Goal: Check status: Check status

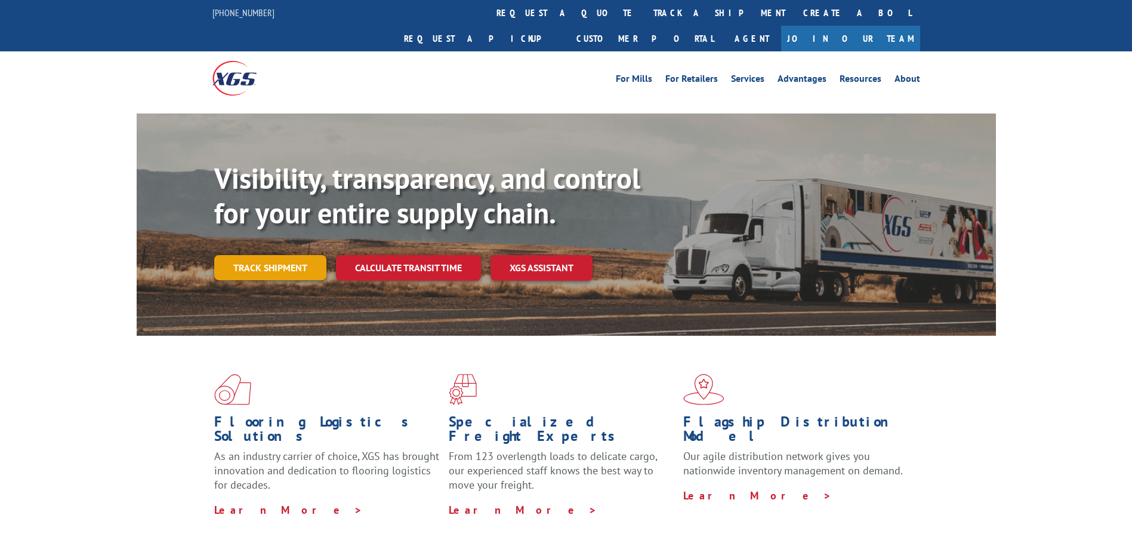
click at [290, 255] on link "Track shipment" at bounding box center [270, 267] width 112 height 25
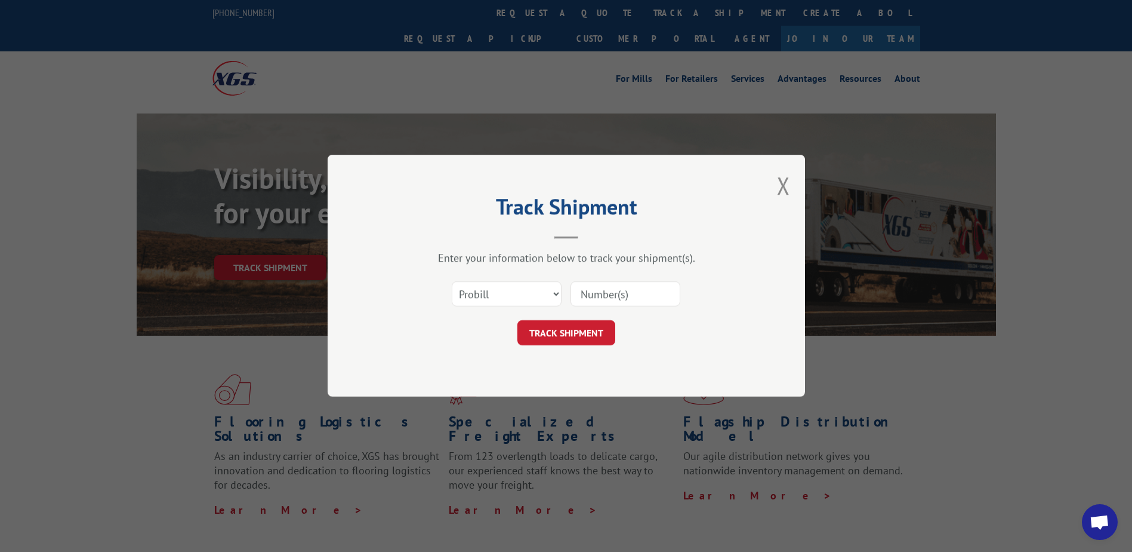
click at [599, 290] on input at bounding box center [626, 294] width 110 height 25
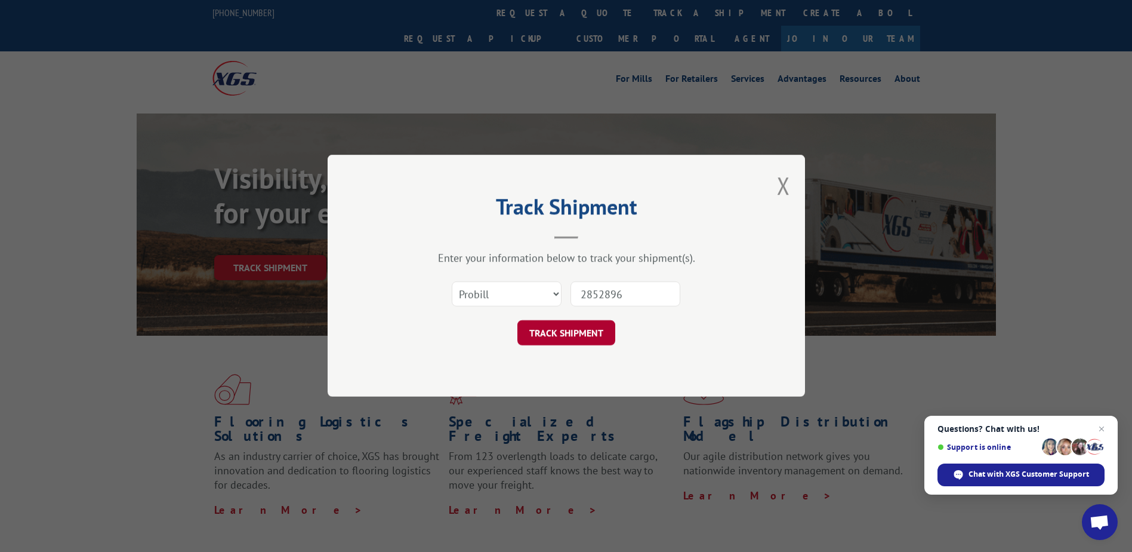
type input "2852896"
click at [577, 336] on button "TRACK SHIPMENT" at bounding box center [567, 333] width 98 height 25
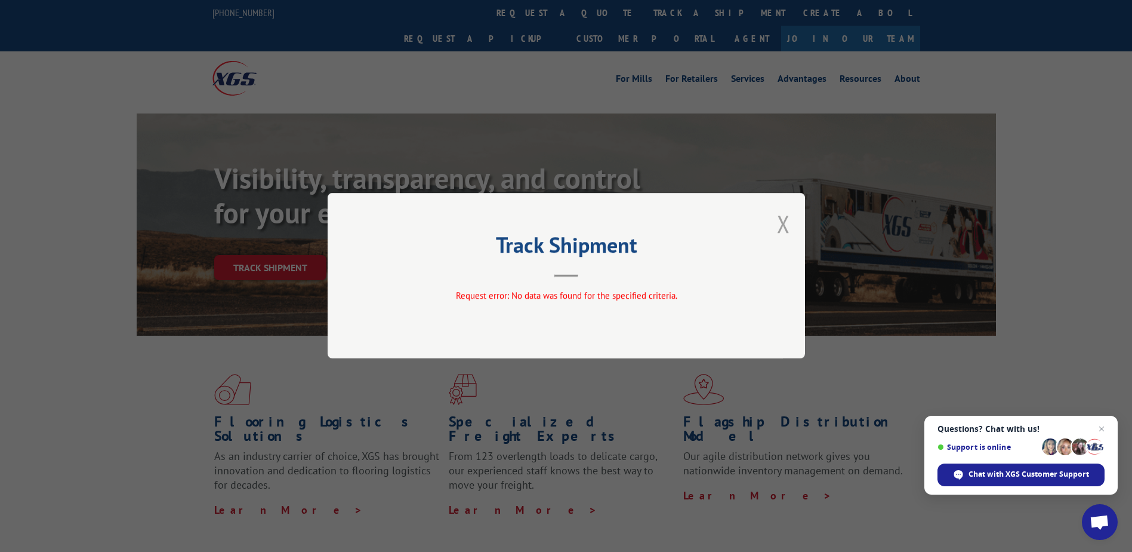
click at [782, 224] on button "Close modal" at bounding box center [783, 224] width 13 height 32
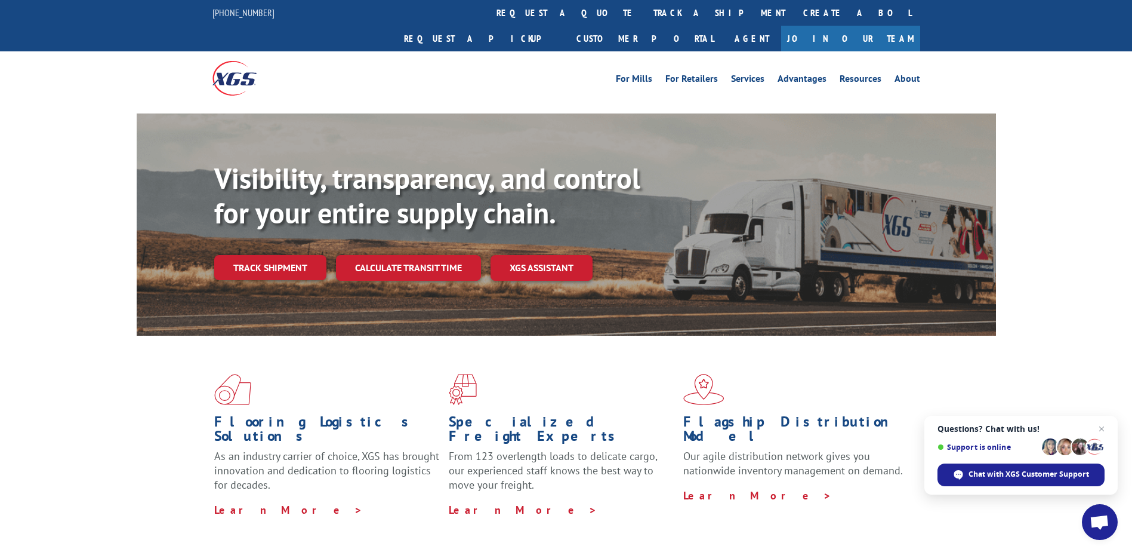
drag, startPoint x: 254, startPoint y: 242, endPoint x: 262, endPoint y: 246, distance: 8.8
click at [254, 255] on link "Track shipment" at bounding box center [270, 267] width 112 height 25
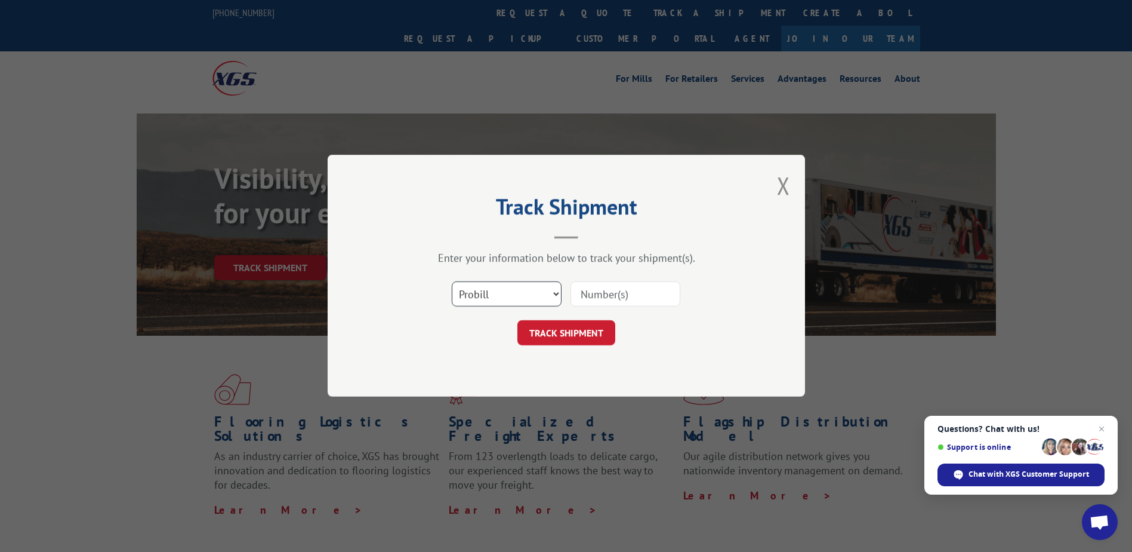
click at [529, 290] on select "Select category... Probill BOL PO" at bounding box center [507, 294] width 110 height 25
select select "bol"
click at [452, 282] on select "Select category... Probill BOL PO" at bounding box center [507, 294] width 110 height 25
click at [616, 295] on input at bounding box center [626, 294] width 110 height 25
type input "2852896"
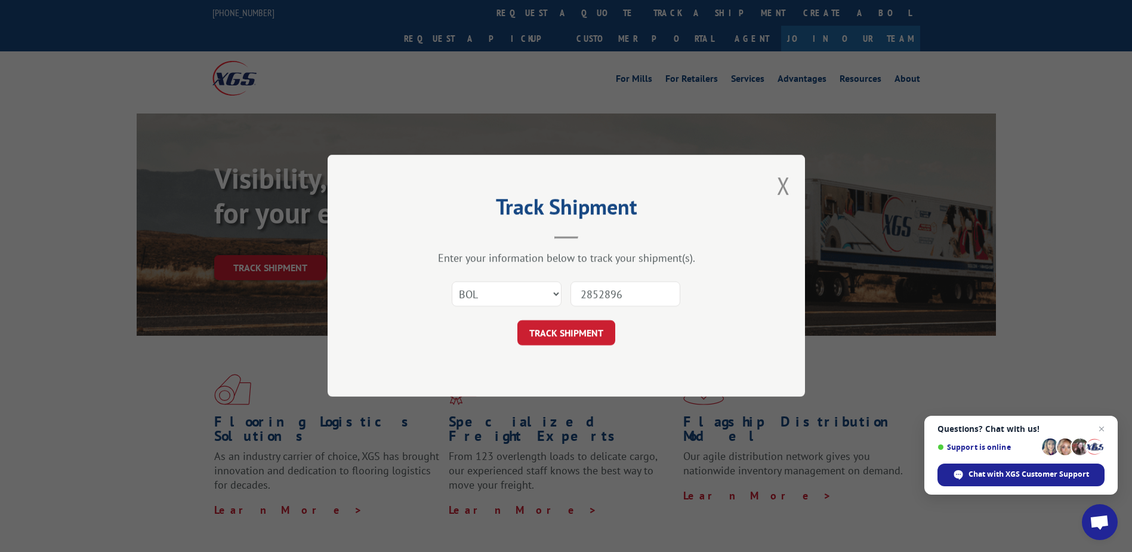
click at [572, 335] on button "TRACK SHIPMENT" at bounding box center [567, 333] width 98 height 25
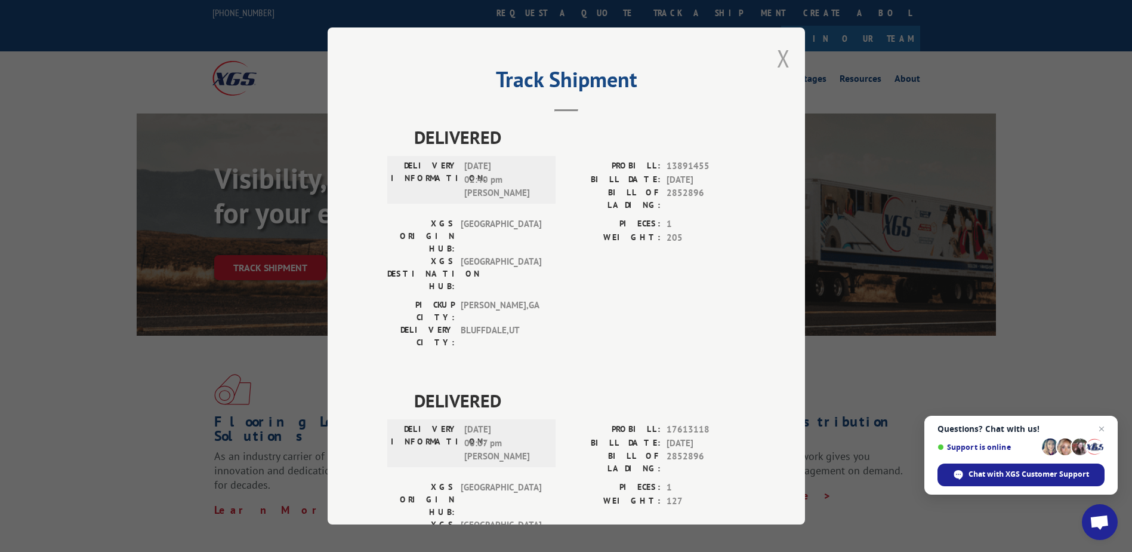
click at [780, 57] on button "Close modal" at bounding box center [783, 58] width 13 height 32
